Goal: Information Seeking & Learning: Learn about a topic

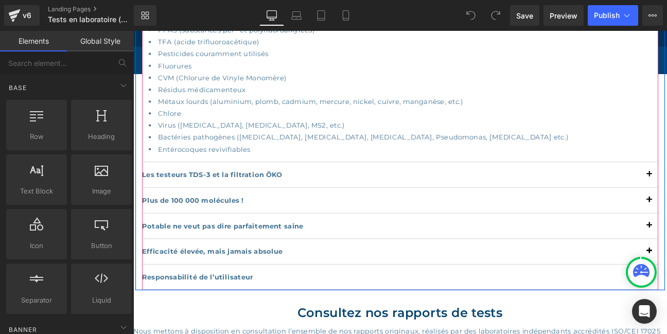
scroll to position [1223, 0]
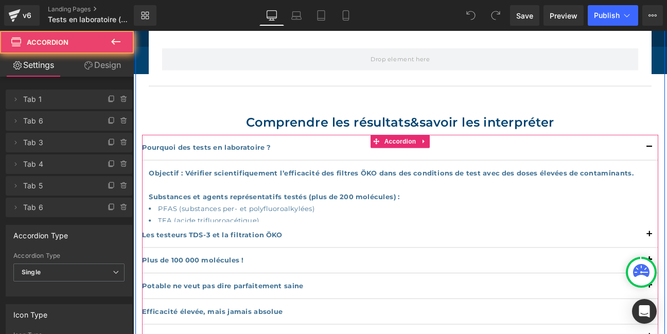
scroll to position [1009, 0]
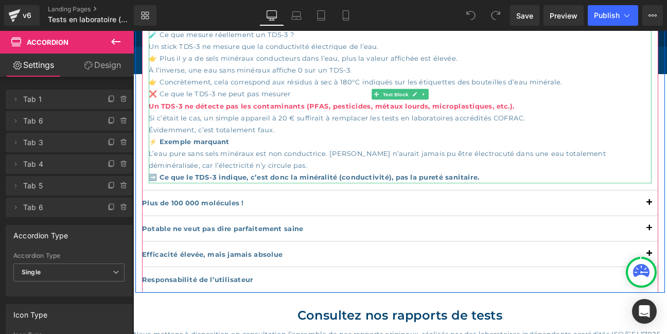
scroll to position [1232, 0]
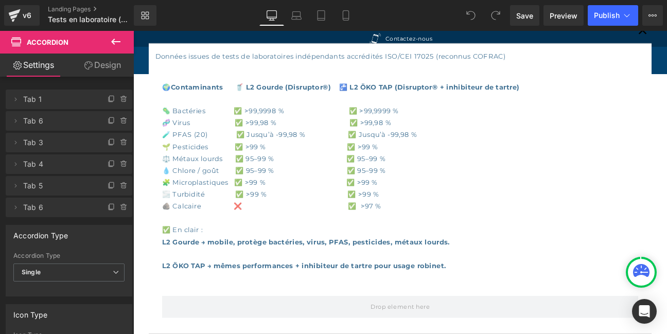
scroll to position [674, 0]
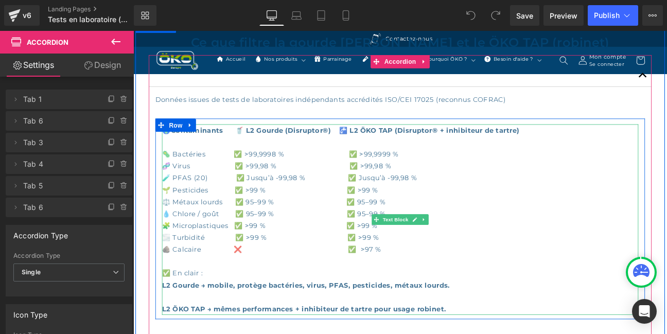
click at [220, 315] on p "🦠 Bactéries ✅ >99,9998 % ✅ >99,9999 % 🧬 Virus ✅ >99,98 % ✅ >99,98 % 🧪 PFAS (20)…" at bounding box center [445, 251] width 556 height 167
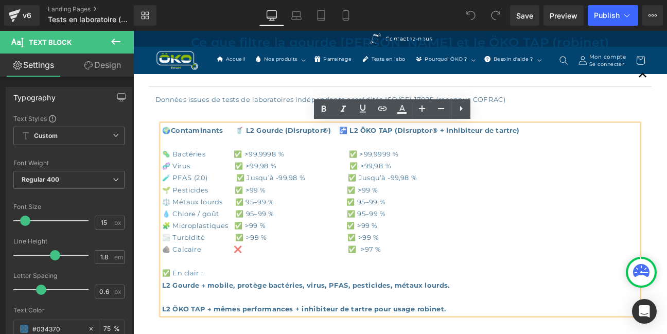
click at [215, 314] on p "🦠 Bactéries ✅ >99,9998 % ✅ >99,9999 % 🧬 Virus ✅ >99,98 % ✅ >99,98 % 🧪 PFAS (20)…" at bounding box center [445, 251] width 556 height 167
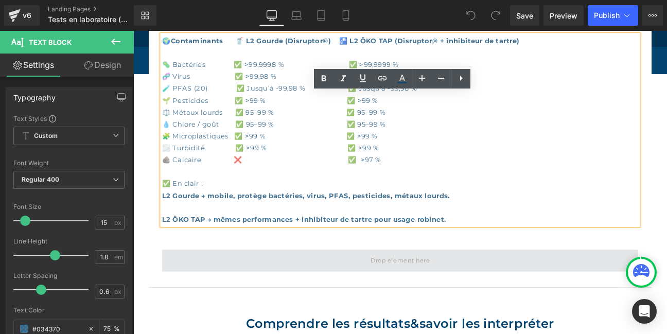
scroll to position [786, 0]
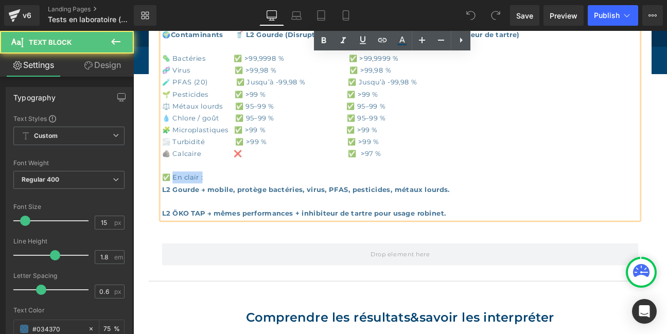
drag, startPoint x: 219, startPoint y: 203, endPoint x: 179, endPoint y: 205, distance: 40.2
click at [179, 205] on p "🦠 Bactéries ✅ >99,9998 % ✅ >99,9999 % 🧬 Virus ✅ >99,98 % ✅ >99,98 % 🧪 PFAS (20)…" at bounding box center [445, 139] width 556 height 167
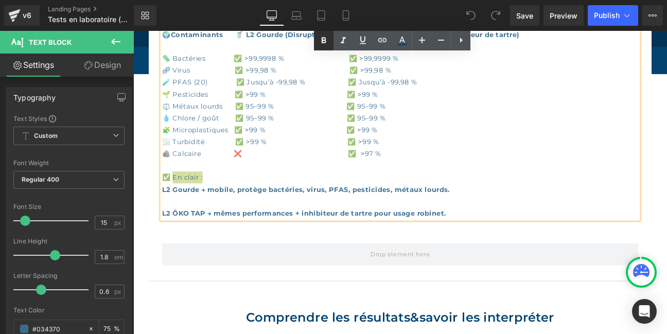
drag, startPoint x: 324, startPoint y: 40, endPoint x: 323, endPoint y: 49, distance: 9.8
click at [323, 40] on icon at bounding box center [324, 40] width 5 height 6
drag, startPoint x: 226, startPoint y: 203, endPoint x: 181, endPoint y: 204, distance: 45.3
click at [181, 204] on p "🦠 Bactéries ✅ >99,9998 % ✅ >99,9999 % 🧬 Virus ✅ >99,98 % ✅ >99,98 % 🧪 PFAS (20)…" at bounding box center [445, 139] width 556 height 167
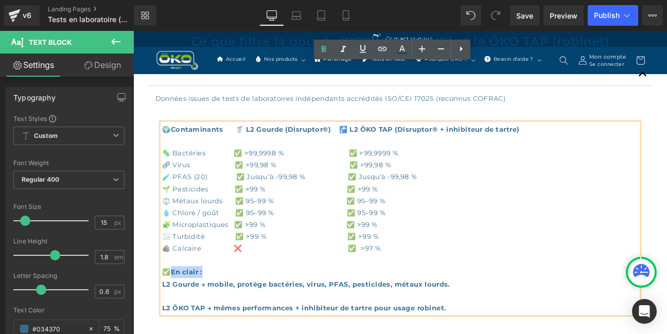
scroll to position [674, 0]
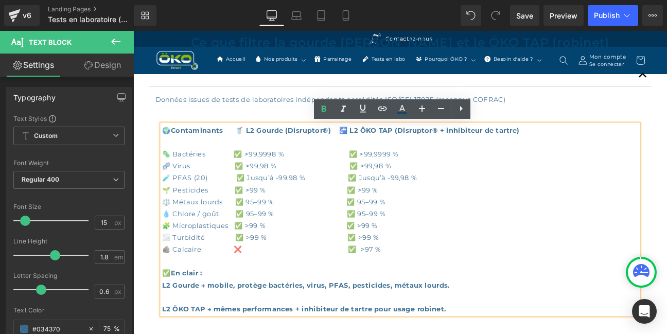
click at [594, 187] on p "🦠 Bactéries ✅ >99,9998 % ✅ >99,9999 % 🧬 Virus ✅ >99,98 % ✅ >99,98 % 🧪 PFAS (20)…" at bounding box center [445, 251] width 556 height 167
click at [587, 73] on div at bounding box center [444, 84] width 587 height 26
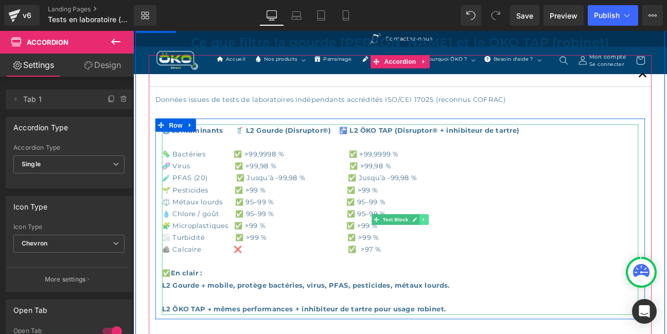
click at [471, 247] on link at bounding box center [472, 251] width 11 height 12
click at [466, 249] on icon at bounding box center [467, 251] width 6 height 6
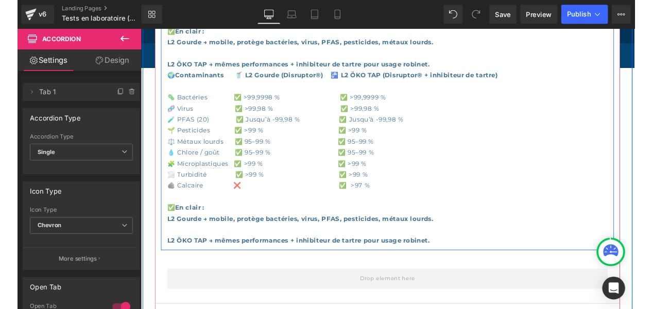
scroll to position [964, 0]
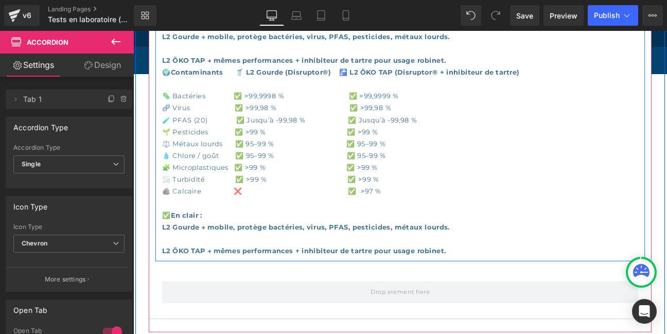
click at [241, 115] on p "🦠 Bactéries ✅ >99,9998 % ✅ >99,9999 % 🧬 Virus ✅ >99,98 % ✅ >99,98 % 🧪 PFAS (20)…" at bounding box center [445, 183] width 556 height 167
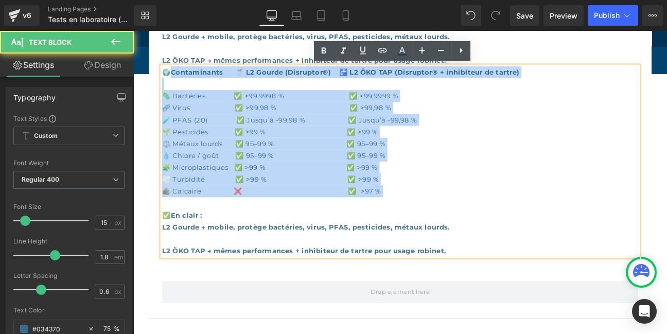
drag, startPoint x: 207, startPoint y: 100, endPoint x: 510, endPoint y: 235, distance: 332.0
click at [510, 235] on div "🌍 Contaminants 🥤 L2 Gourde (Disruptor®) 🚰 L2 ÖKO TAP (Disruptor® + inhibiteur d…" at bounding box center [445, 183] width 556 height 222
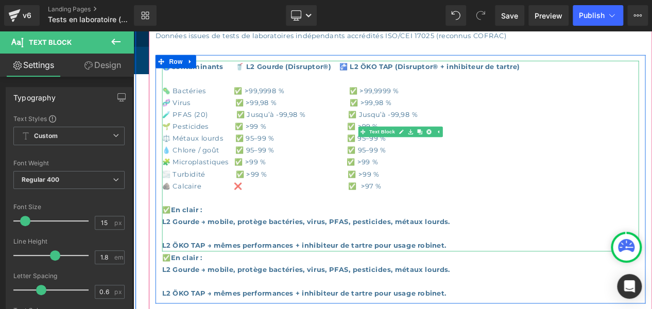
scroll to position [746, 0]
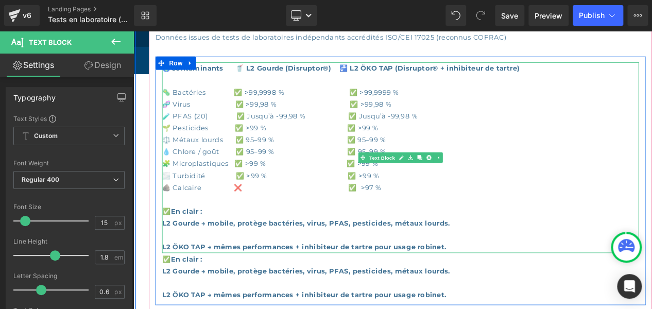
click at [228, 250] on p "🦠 Bactéries ✅ >99,9998 % ✅ >99,9999 % 🧬 Virus ✅ >99,98 % ✅ >99,98 % 🧪 PFAS (20)…" at bounding box center [445, 178] width 556 height 167
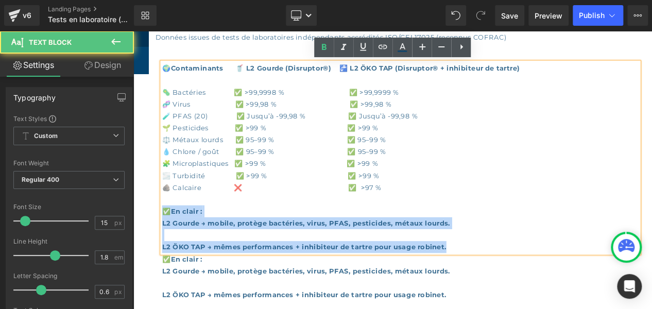
drag, startPoint x: 497, startPoint y: 282, endPoint x: 207, endPoint y: 244, distance: 292.7
click at [163, 242] on div "🌍 Contaminants 🥤 L2 Gourde (Disruptor®) 🚰 L2 ÖKO TAP (Disruptor® + inhibiteur d…" at bounding box center [444, 206] width 571 height 278
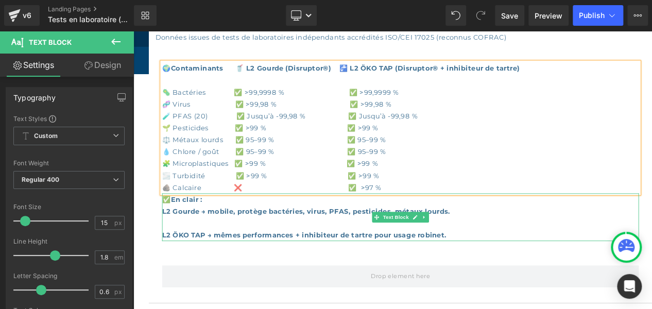
click at [597, 245] on p "✅ En clair : L2 Gourde → mobile, protège bactéries, virus, PFAS, pesticides, mé…" at bounding box center [445, 234] width 556 height 28
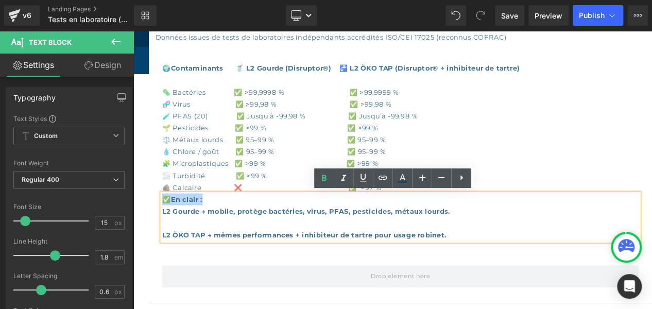
drag, startPoint x: 228, startPoint y: 230, endPoint x: 169, endPoint y: 224, distance: 58.4
click at [169, 224] on p "✅ En clair : L2 Gourde → mobile, protège bactéries, virus, PFAS, pesticides, mé…" at bounding box center [445, 234] width 556 height 28
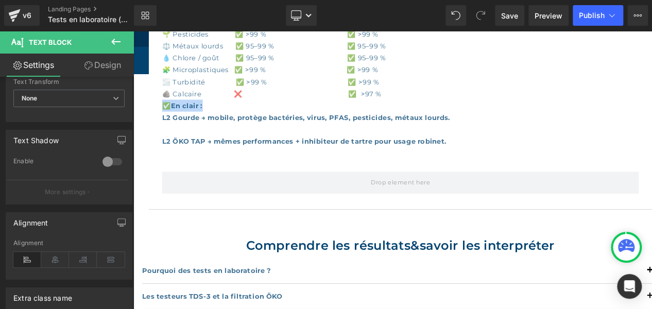
scroll to position [311, 0]
click at [59, 257] on icon at bounding box center [55, 259] width 28 height 15
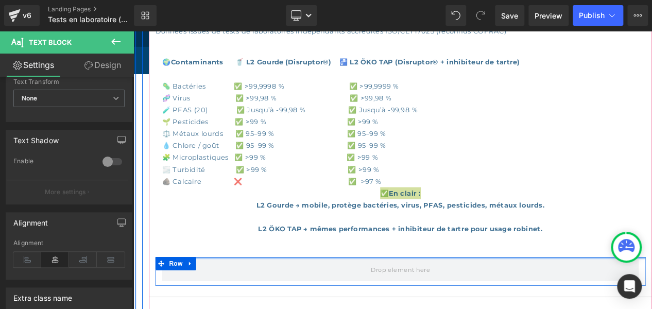
scroll to position [746, 0]
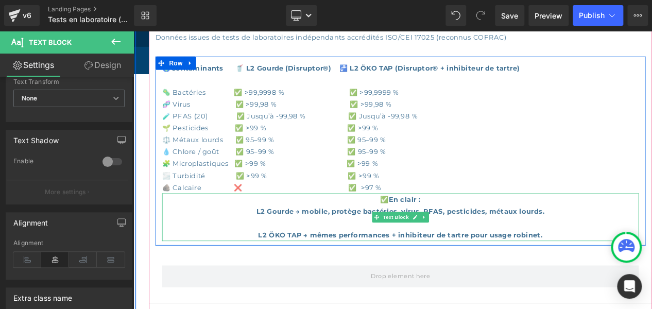
click at [421, 230] on p "✅ En clair : L2 Gourde → mobile, protège bactéries, virus, PFAS, pesticides, mé…" at bounding box center [445, 234] width 556 height 28
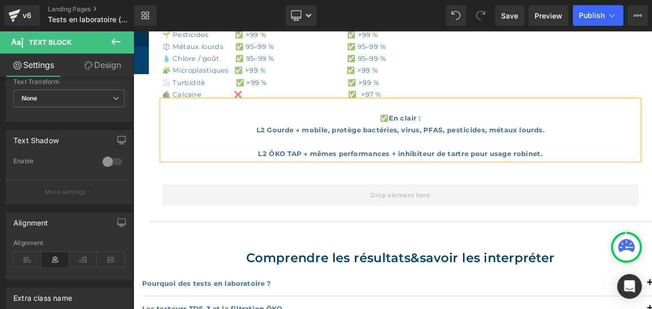
scroll to position [856, 0]
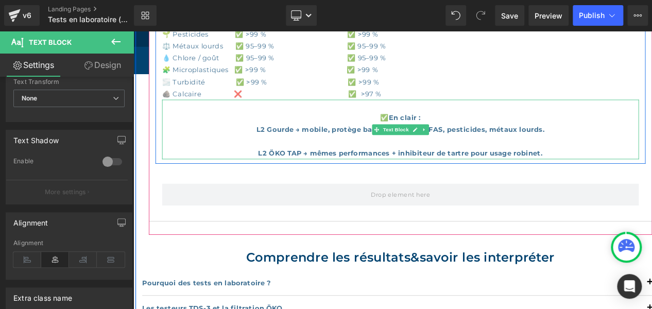
click at [616, 145] on p "✅ En clair : L2 Gourde → mobile, protège bactéries, virus, PFAS, pesticides, mé…" at bounding box center [445, 139] width 556 height 28
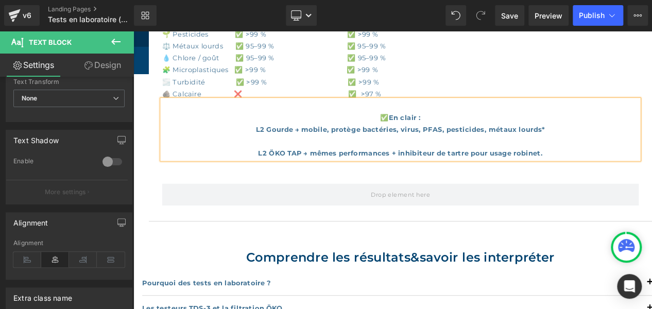
click at [629, 169] on p "L2 ÖKO TAP → mêmes performances + inhibiteur de tartre pour usage robinet." at bounding box center [445, 167] width 556 height 28
click at [433, 170] on strong "L2 ÖKO TAP → mêmes performances + inhibiteur de tartre pour usage robinet" at bounding box center [444, 174] width 329 height 10
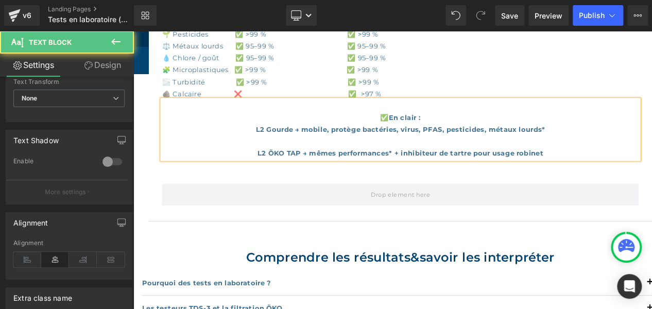
click at [632, 173] on p "L2 ÖKO TAP → mêmes performances* + inhibiteur de tartre pour usage robinet" at bounding box center [445, 167] width 556 height 28
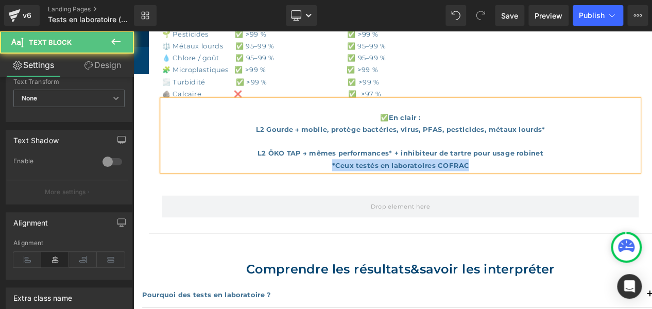
drag, startPoint x: 527, startPoint y: 185, endPoint x: 355, endPoint y: 186, distance: 171.4
click at [355, 186] on p "*Ceux testés en laboratoires COFRAC" at bounding box center [445, 188] width 556 height 14
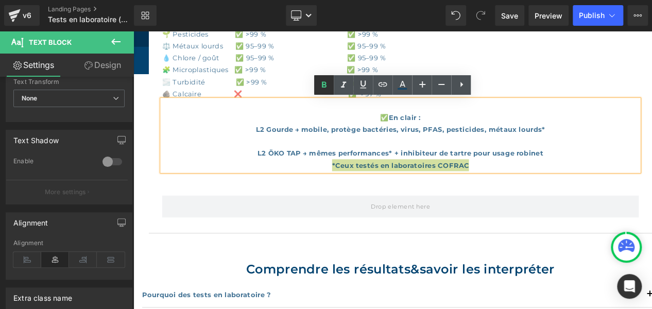
click at [320, 81] on icon at bounding box center [324, 85] width 12 height 12
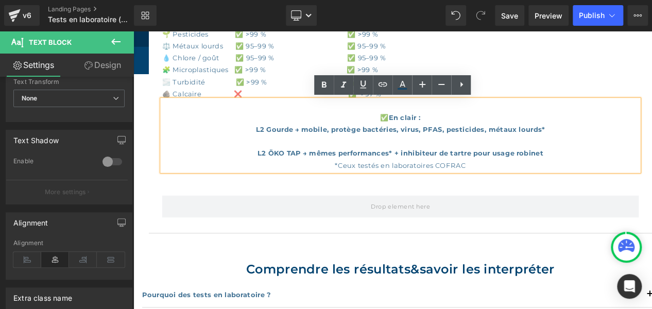
scroll to position [311, 0]
click at [474, 131] on p "✅ En clair : L2 Gourde → mobile, protège bactéries, virus, PFAS, pesticides, mé…" at bounding box center [445, 139] width 556 height 28
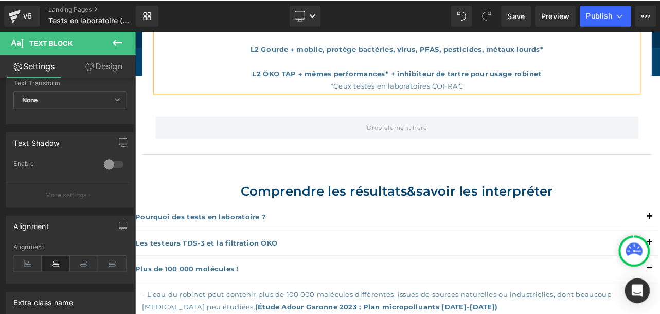
scroll to position [311, 0]
